Goal: Use online tool/utility: Utilize a website feature to perform a specific function

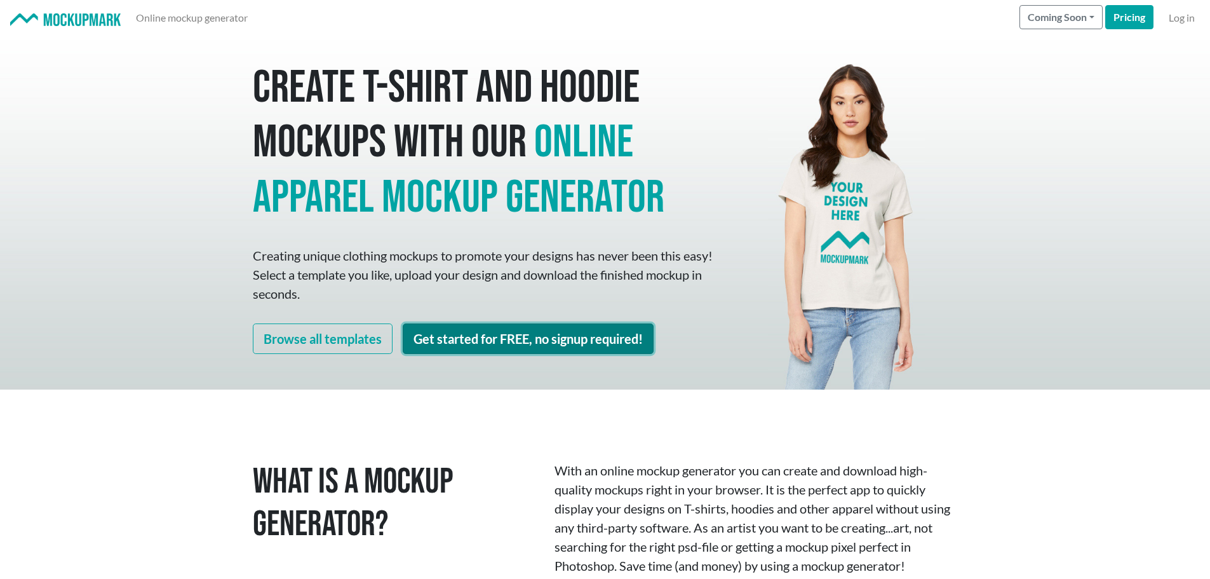
click at [575, 334] on link "Get started for FREE, no signup required!" at bounding box center [528, 338] width 251 height 30
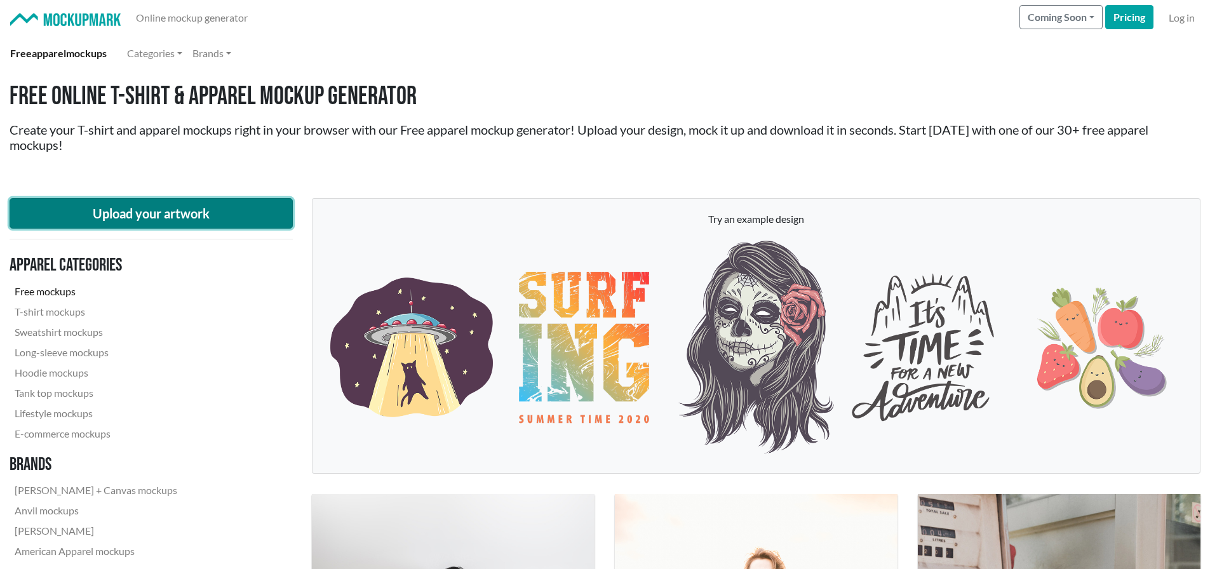
click at [236, 211] on button "Upload your artwork" at bounding box center [151, 213] width 283 height 30
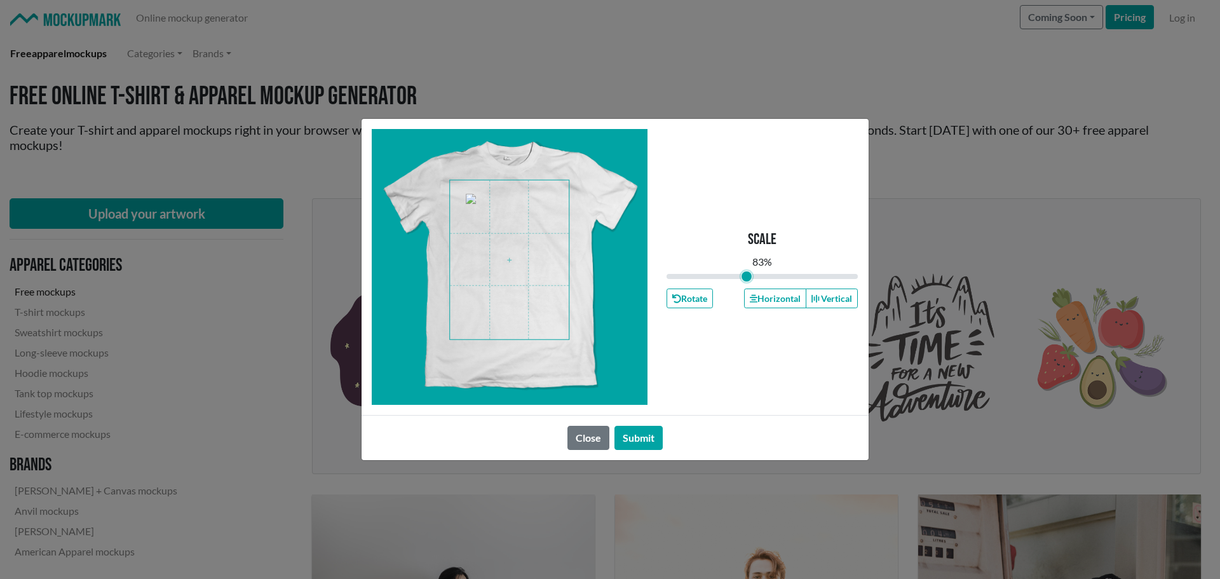
drag, startPoint x: 758, startPoint y: 275, endPoint x: 746, endPoint y: 277, distance: 12.2
type input "0.83"
click at [746, 277] on input "range" at bounding box center [762, 276] width 192 height 14
click at [512, 257] on span at bounding box center [509, 259] width 119 height 159
click at [755, 297] on icon "button" at bounding box center [753, 299] width 8 height 8
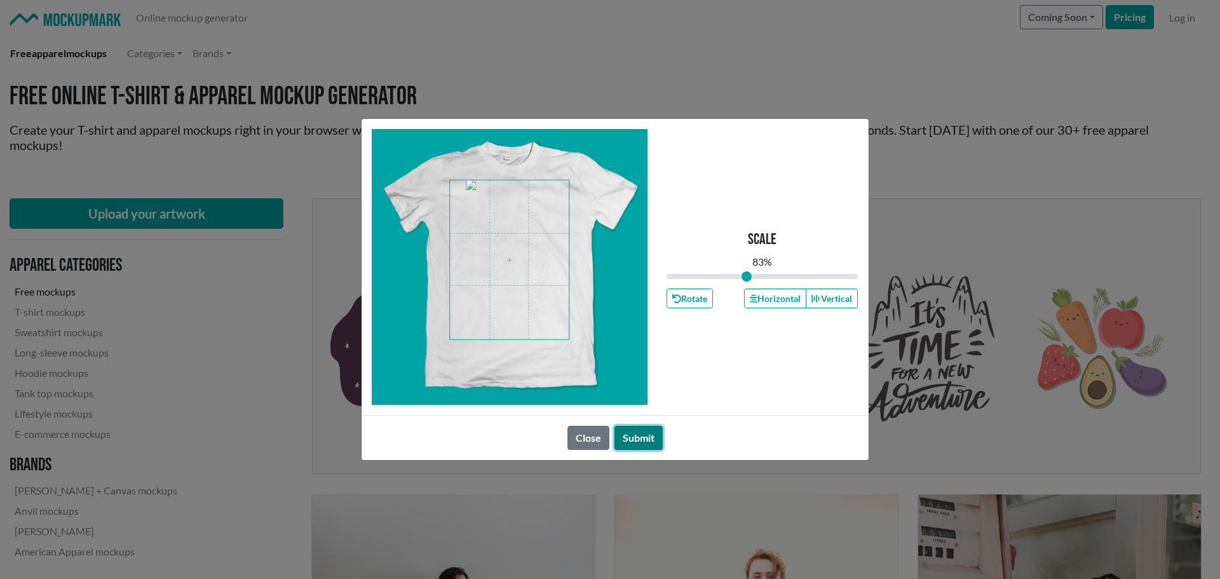
click at [642, 439] on button "Submit" at bounding box center [638, 438] width 48 height 24
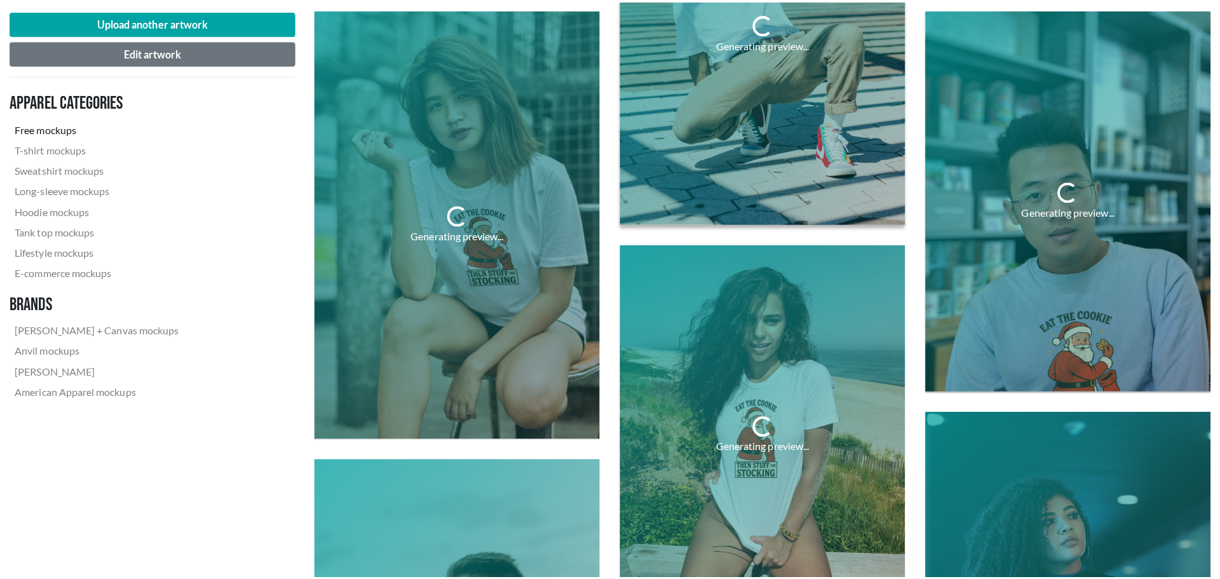
scroll to position [953, 0]
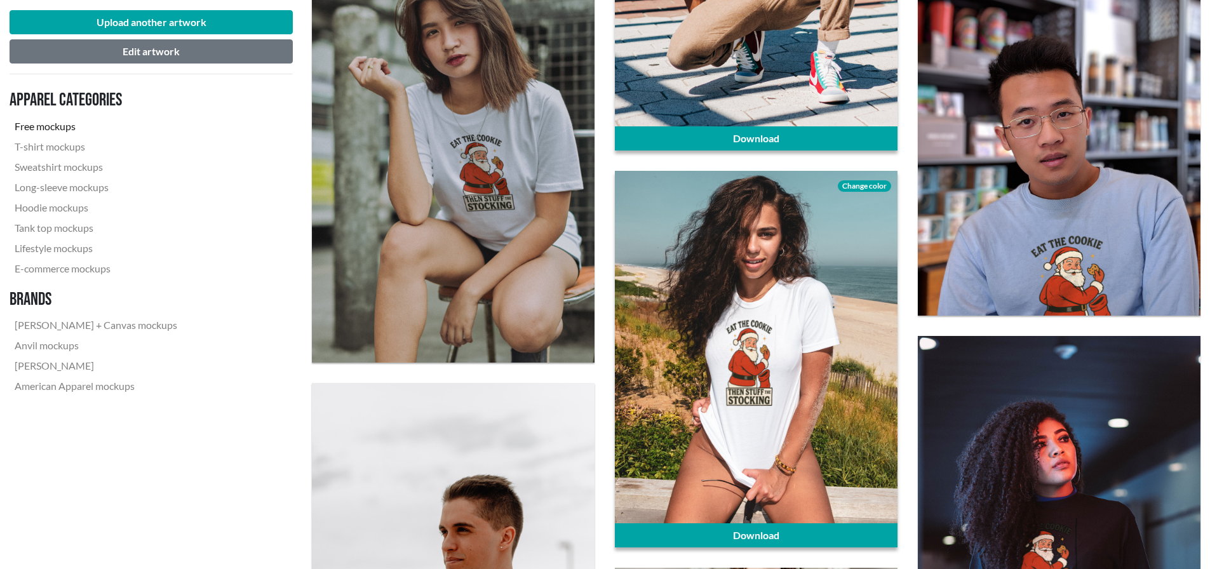
click at [879, 185] on span "Change color" at bounding box center [864, 185] width 53 height 11
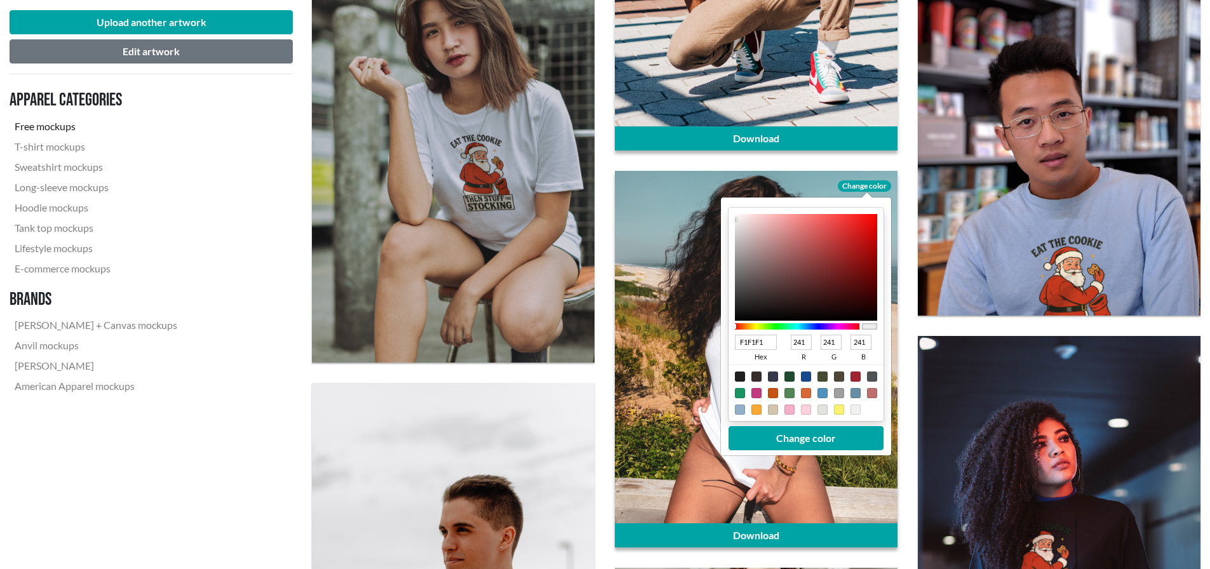
click at [790, 392] on div at bounding box center [789, 393] width 10 height 10
type input "548655"
type input "84"
type input "134"
type input "85"
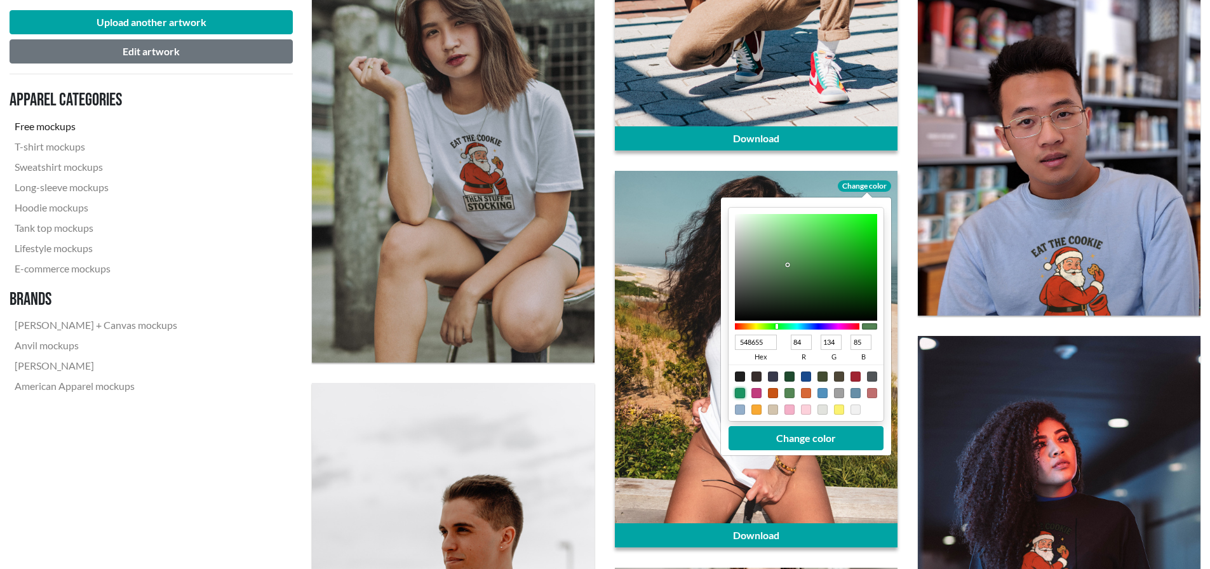
click at [739, 395] on div at bounding box center [740, 393] width 10 height 10
type input "1A9462"
type input "26"
type input "148"
type input "98"
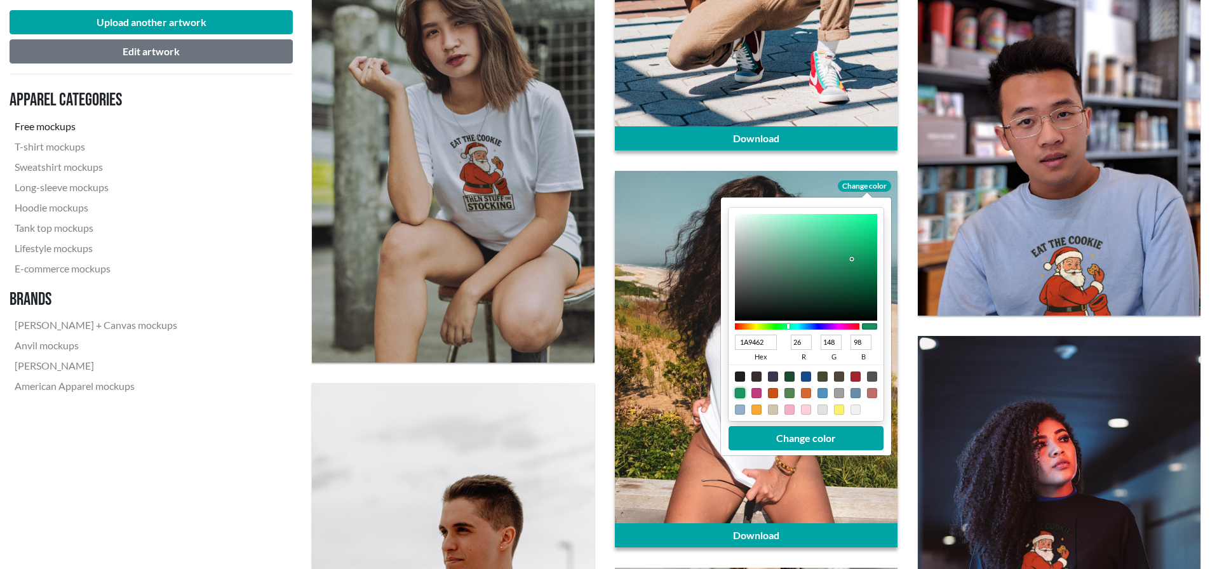
click at [786, 396] on div at bounding box center [789, 393] width 10 height 10
type input "548655"
type input "84"
type input "134"
type input "85"
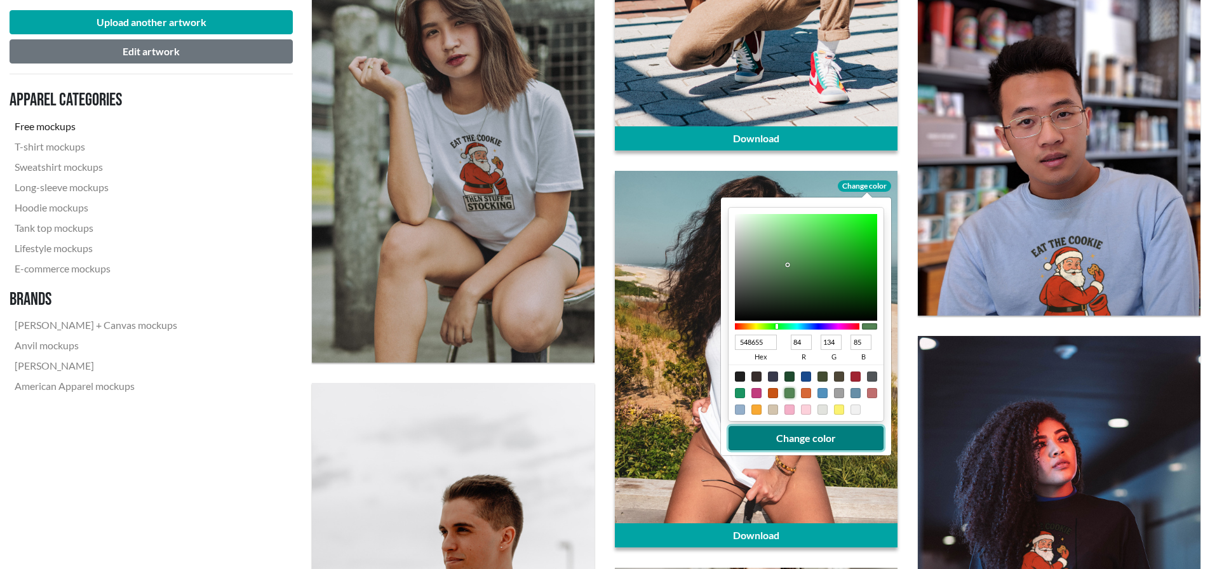
click at [805, 440] on button "Change color" at bounding box center [806, 438] width 155 height 24
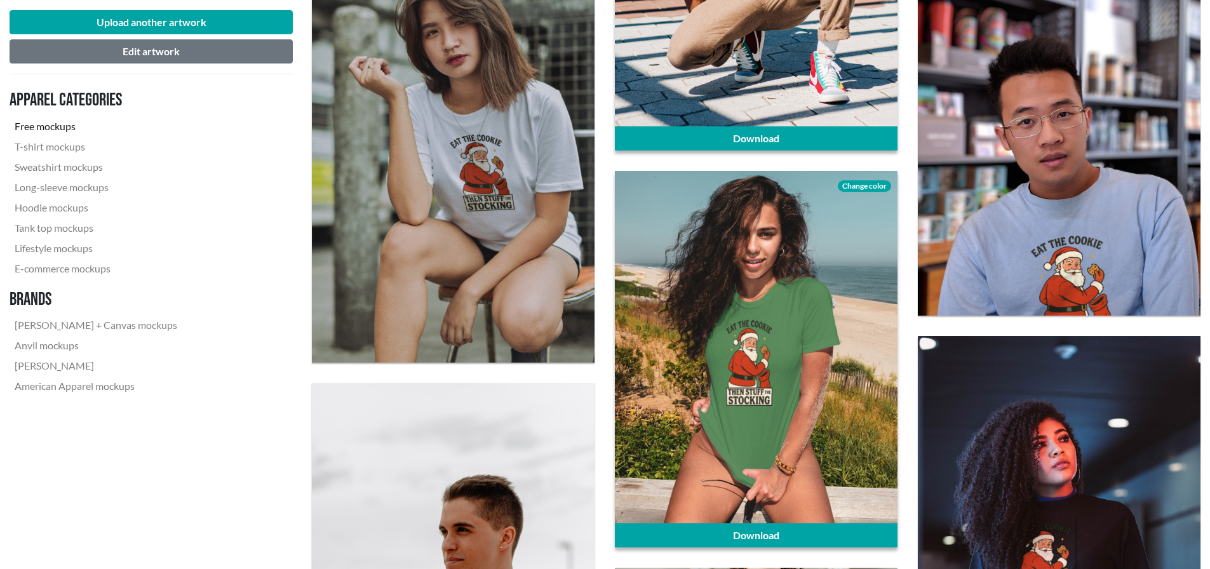
click at [864, 188] on span "Change color" at bounding box center [864, 185] width 53 height 11
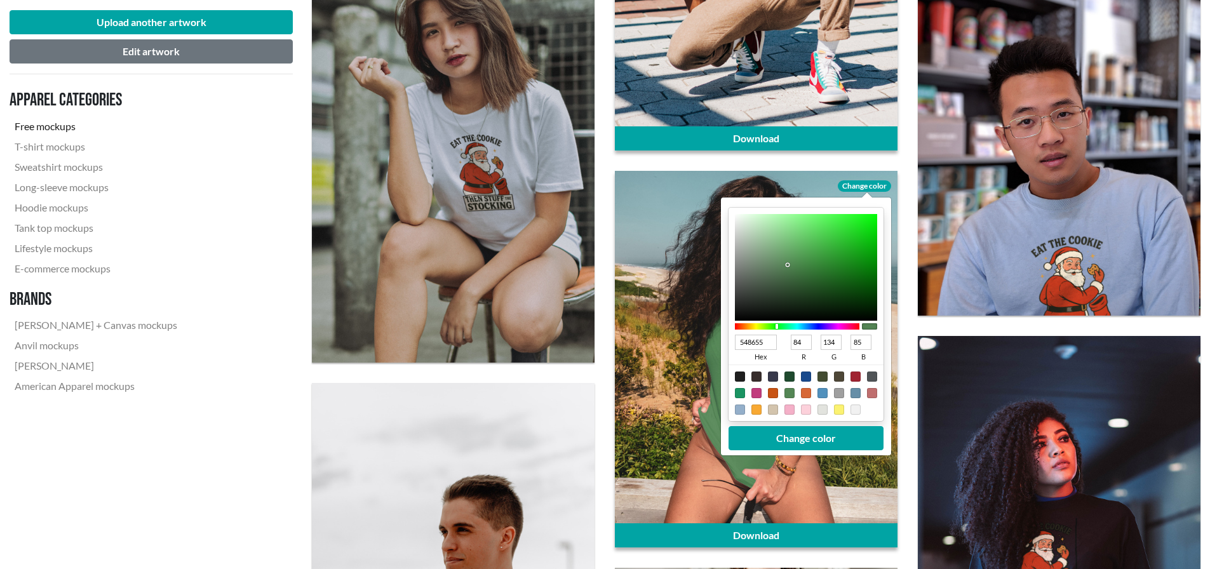
type input "308732"
type input "48"
type input "135"
type input "50"
click at [826, 264] on div at bounding box center [806, 267] width 142 height 107
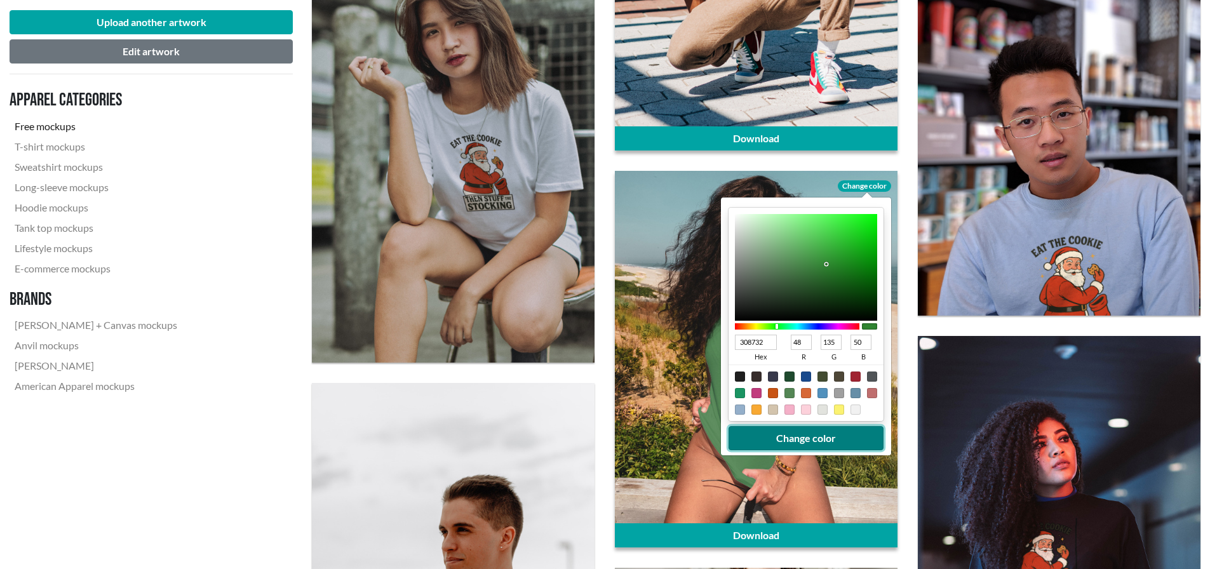
click at [814, 438] on button "Change color" at bounding box center [806, 438] width 155 height 24
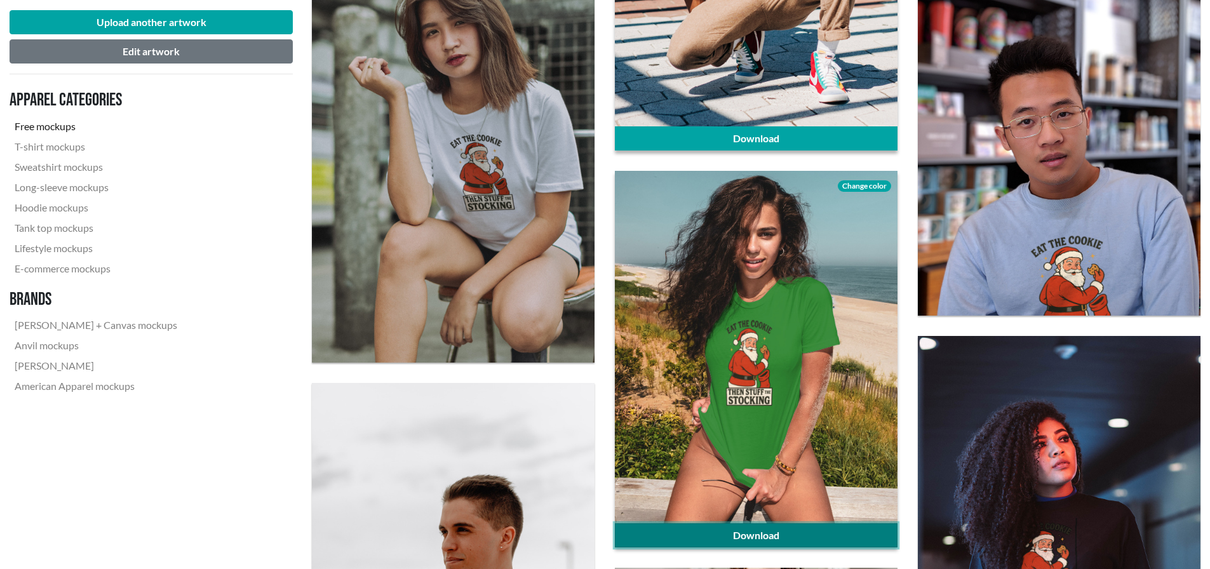
click at [777, 532] on link "Download" at bounding box center [756, 535] width 283 height 24
